Goal: Transaction & Acquisition: Purchase product/service

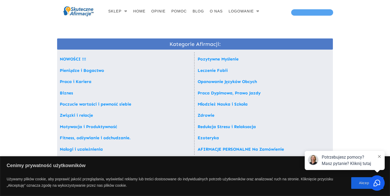
scroll to position [37, 0]
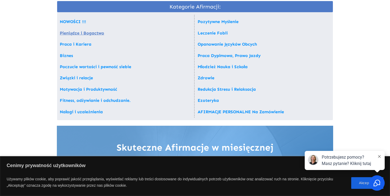
click at [75, 31] on link "Pieniądze i Bogactwo" at bounding box center [82, 33] width 44 height 5
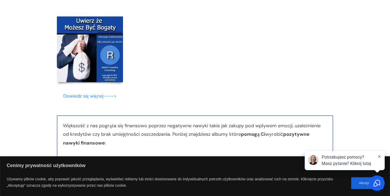
scroll to position [860, 0]
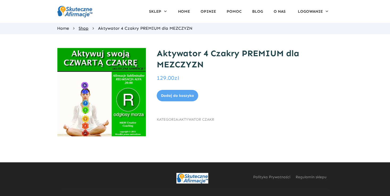
click at [82, 30] on span "Shop" at bounding box center [84, 28] width 10 height 5
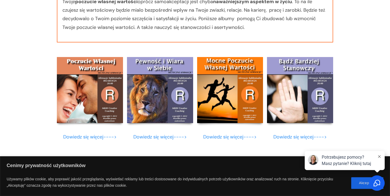
scroll to position [1826, 0]
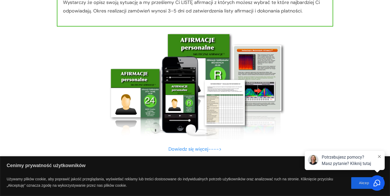
scroll to position [5354, 0]
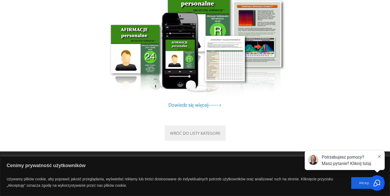
click at [194, 109] on p "Dowiedz się więcej---->" at bounding box center [195, 108] width 276 height 14
click at [193, 108] on font "Dowiedz się więcej---->" at bounding box center [194, 105] width 53 height 6
click at [193, 107] on font "Dowiedz się więcej---->" at bounding box center [194, 105] width 53 height 6
